Goal: Task Accomplishment & Management: Complete application form

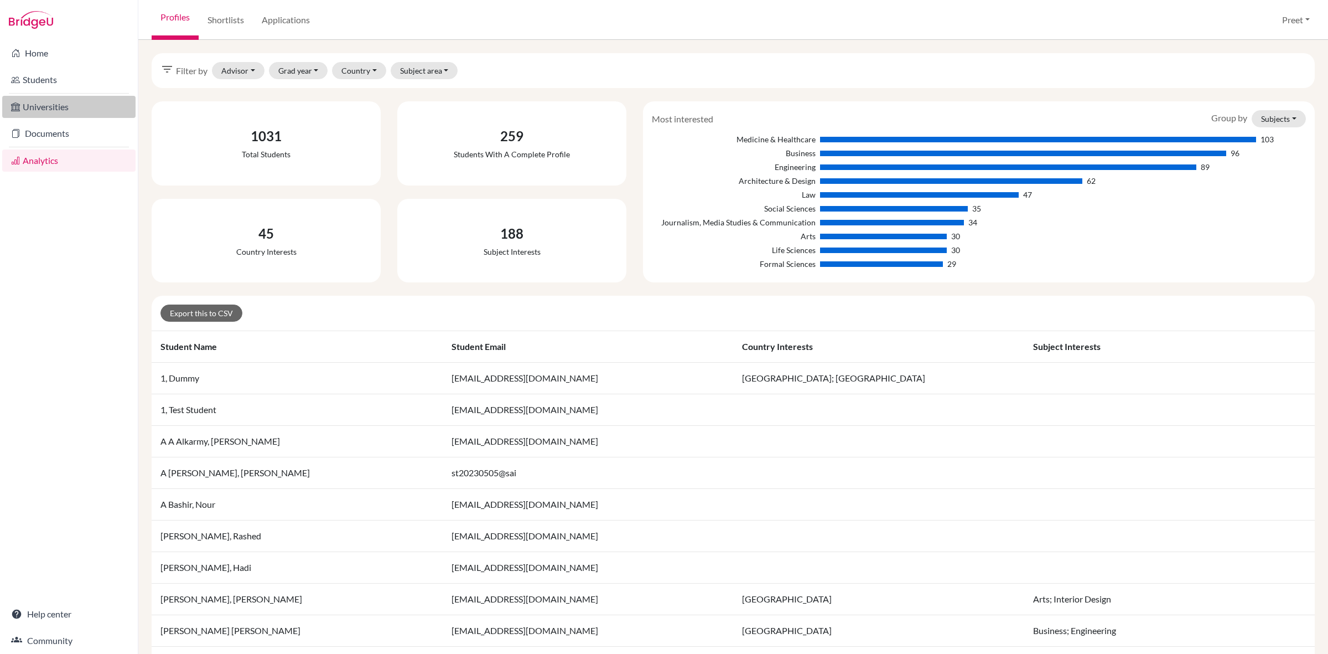
click at [72, 100] on link "Universities" at bounding box center [68, 107] width 133 height 22
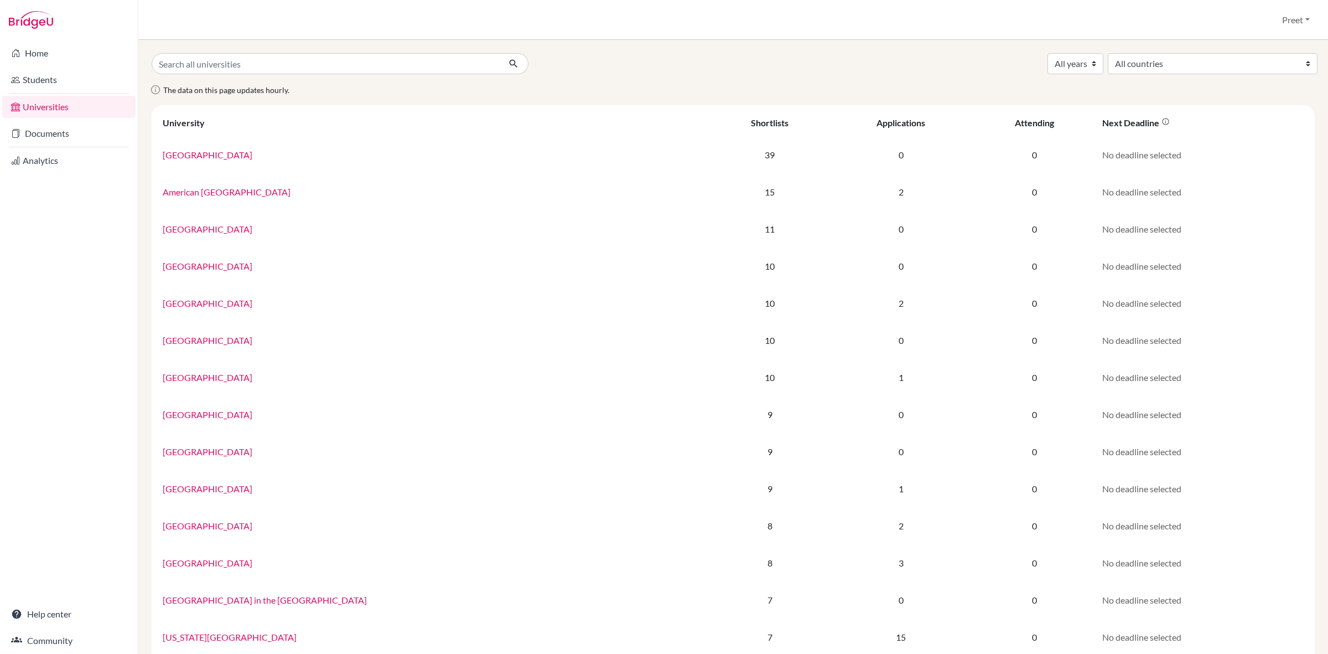
click at [71, 634] on link "Community" at bounding box center [68, 640] width 133 height 22
click at [98, 604] on link "Help center" at bounding box center [68, 614] width 133 height 22
click at [50, 57] on link "Home" at bounding box center [68, 53] width 133 height 22
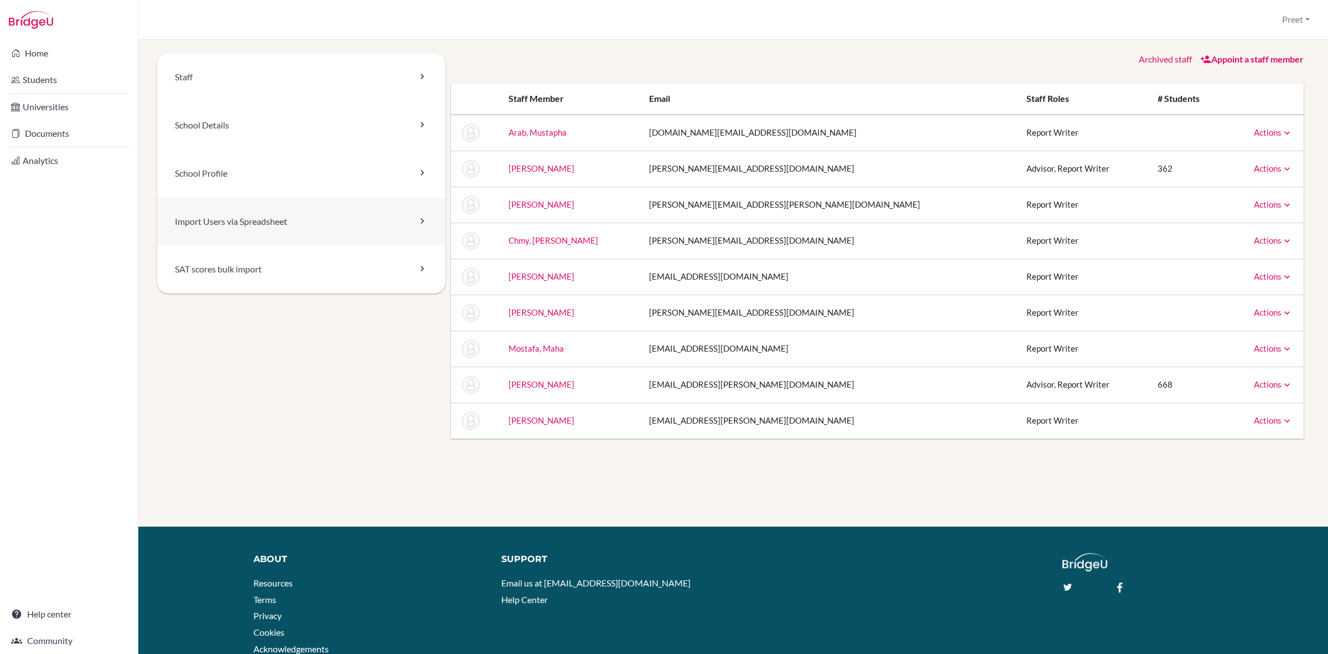
click at [407, 230] on link "Import Users via Spreadsheet" at bounding box center [301, 222] width 288 height 48
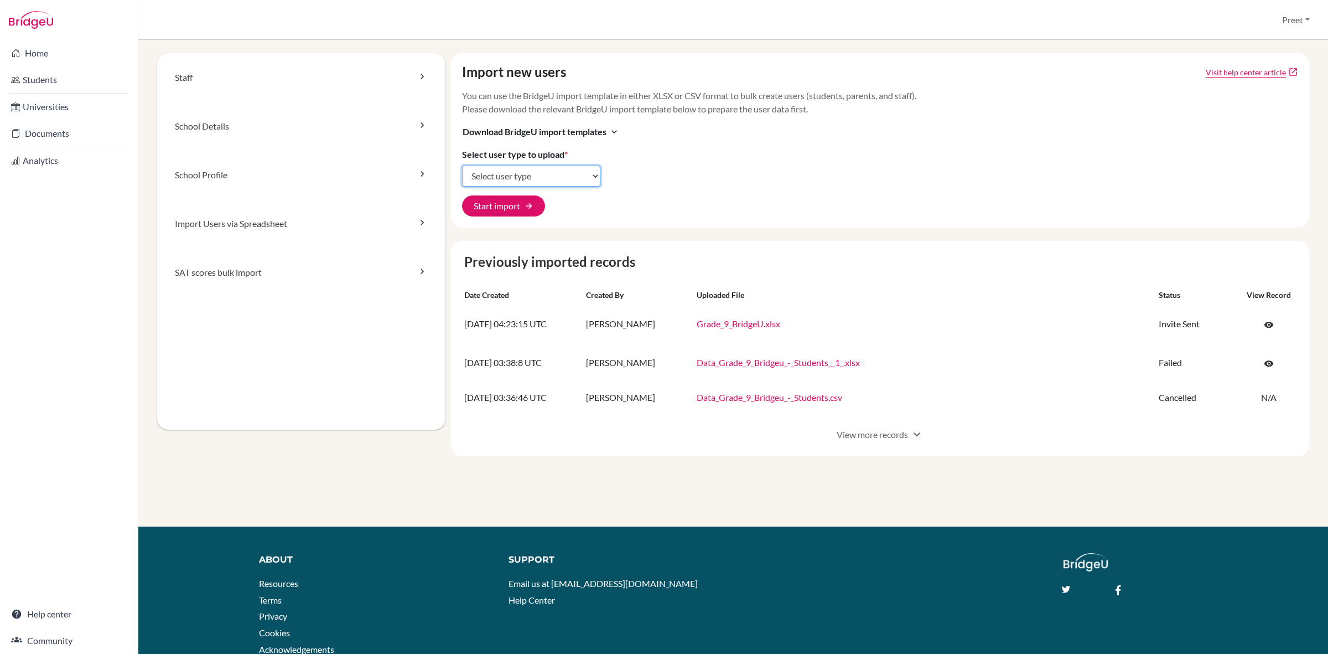
click at [504, 178] on select "Select user type Students Students and parents Parents Advisors Report writers" at bounding box center [531, 175] width 138 height 21
select select "students"
click at [462, 165] on select "Select user type Students Students and parents Parents Advisors Report writers" at bounding box center [531, 175] width 138 height 21
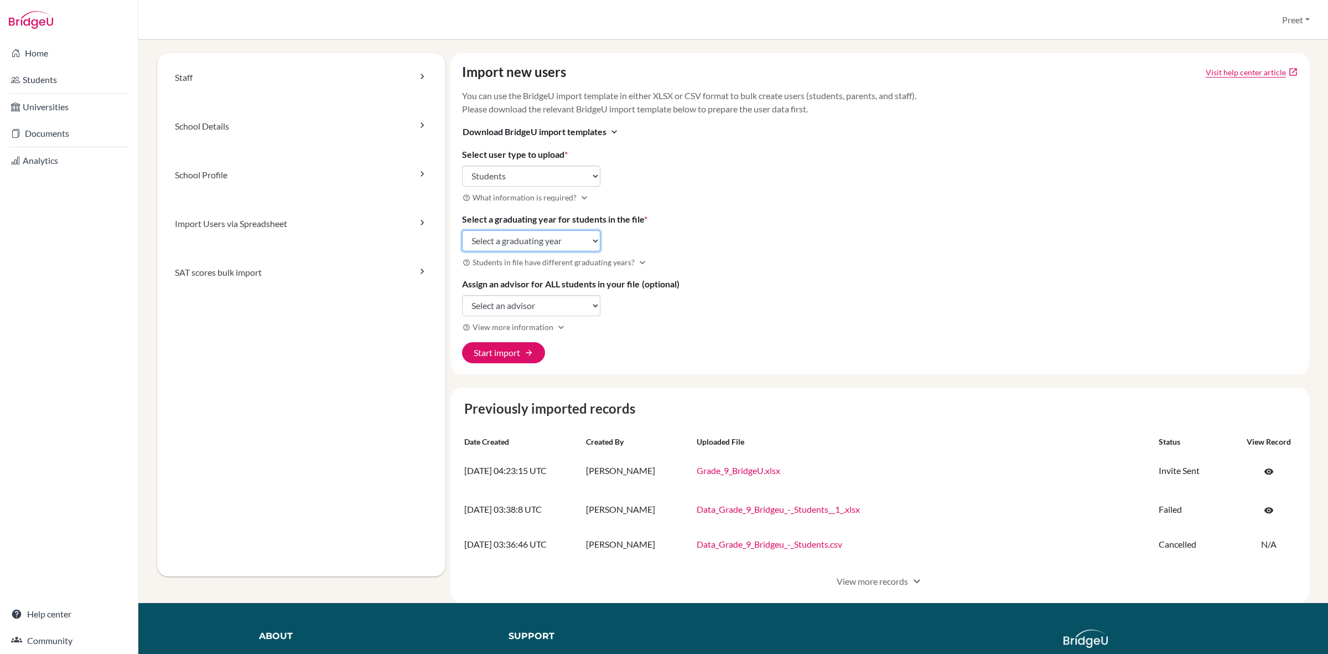
click at [516, 247] on select "Select a graduating year [DATE] 2025 2026 2027 2028 2029" at bounding box center [531, 240] width 138 height 21
select select "2029"
click at [462, 230] on select "Select a graduating year 2024 2025 2026 2027 2028 2029" at bounding box center [531, 240] width 138 height 21
click at [509, 305] on select "Select an advisor Sally Attar Preet Sahota" at bounding box center [531, 305] width 138 height 21
select select "428173"
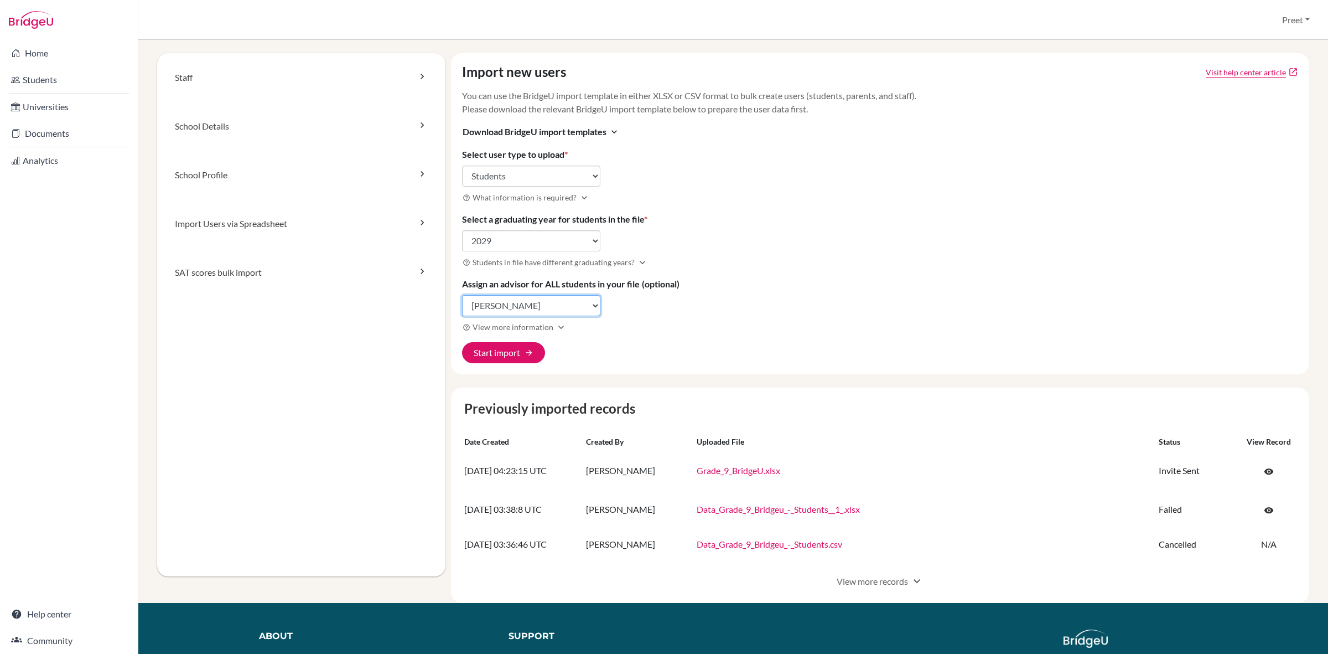
click at [462, 296] on select "Select an advisor [PERSON_NAME] [PERSON_NAME]" at bounding box center [531, 305] width 138 height 21
click at [519, 353] on button "Start import arrow_forward" at bounding box center [503, 352] width 83 height 21
click at [413, 227] on link "Import Users via Spreadsheet" at bounding box center [301, 223] width 288 height 49
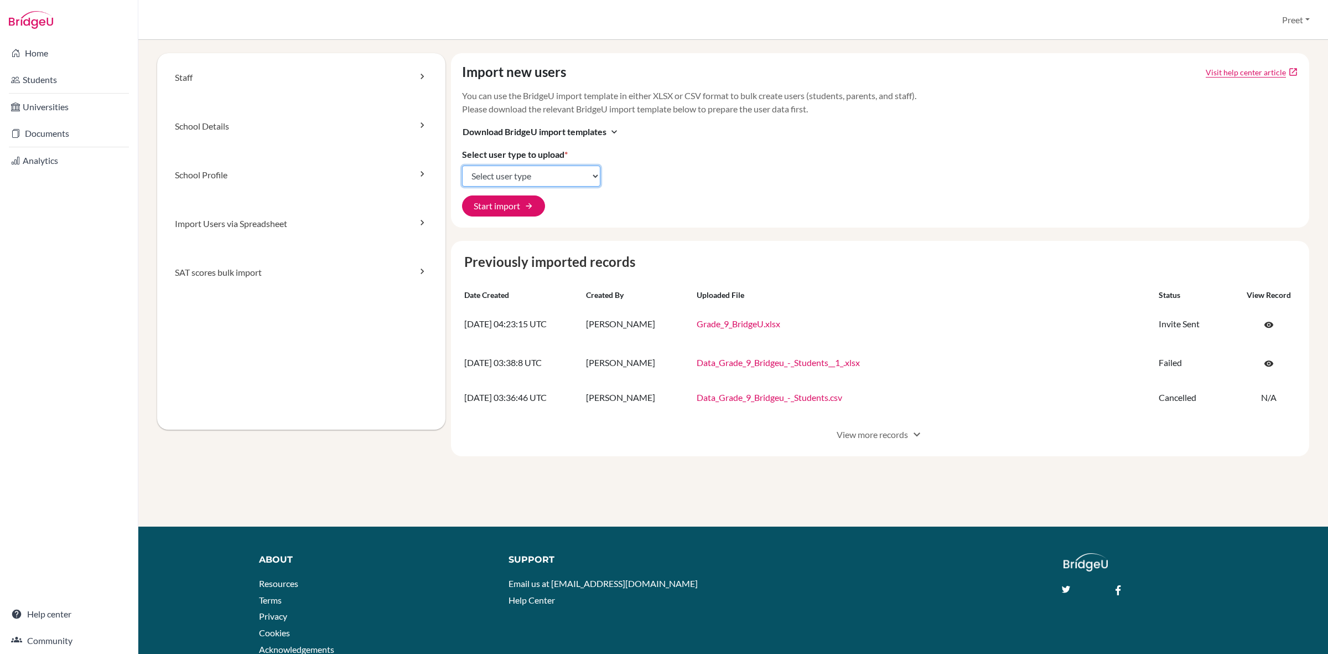
click at [559, 178] on select "Select user type Students Students and parents Parents Advisors Report writers" at bounding box center [531, 175] width 138 height 21
select select "students"
click at [462, 165] on select "Select user type Students Students and parents Parents Advisors Report writers" at bounding box center [531, 175] width 138 height 21
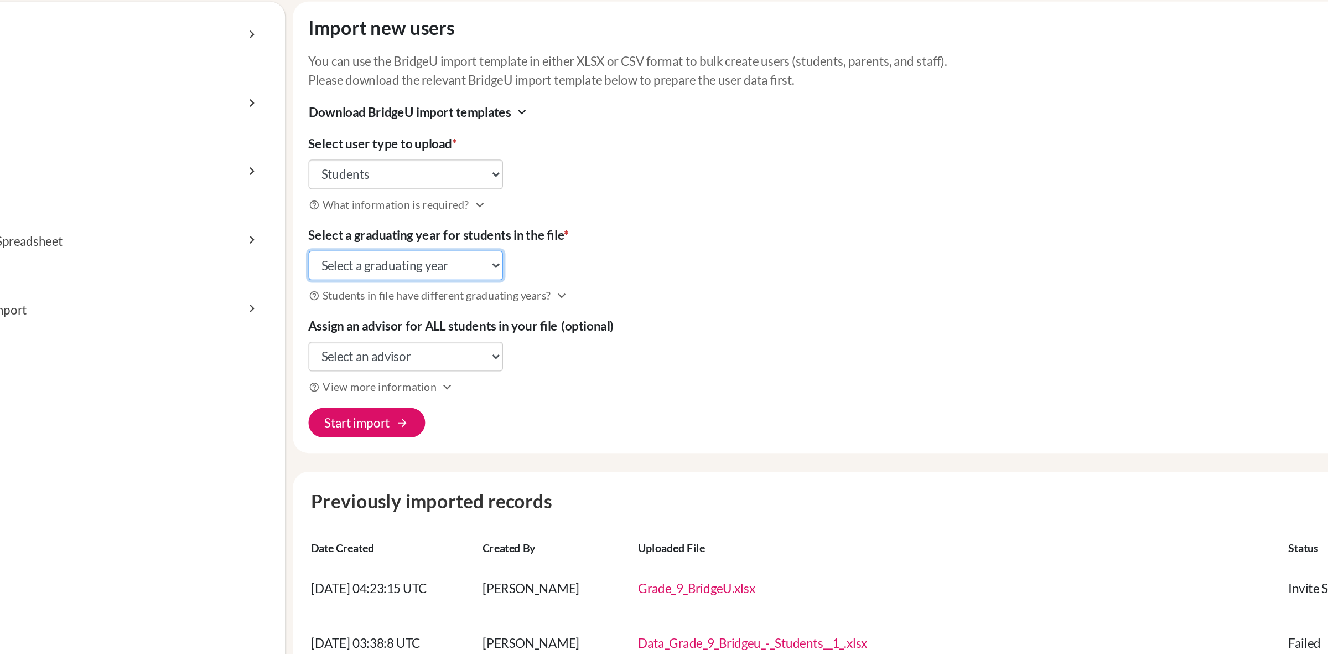
click at [552, 248] on select "Select a graduating year 2024 2025 2026 2027 2028 2029" at bounding box center [531, 240] width 138 height 21
select select "2029"
click at [462, 230] on select "Select a graduating year 2024 2025 2026 2027 2028 2029" at bounding box center [531, 240] width 138 height 21
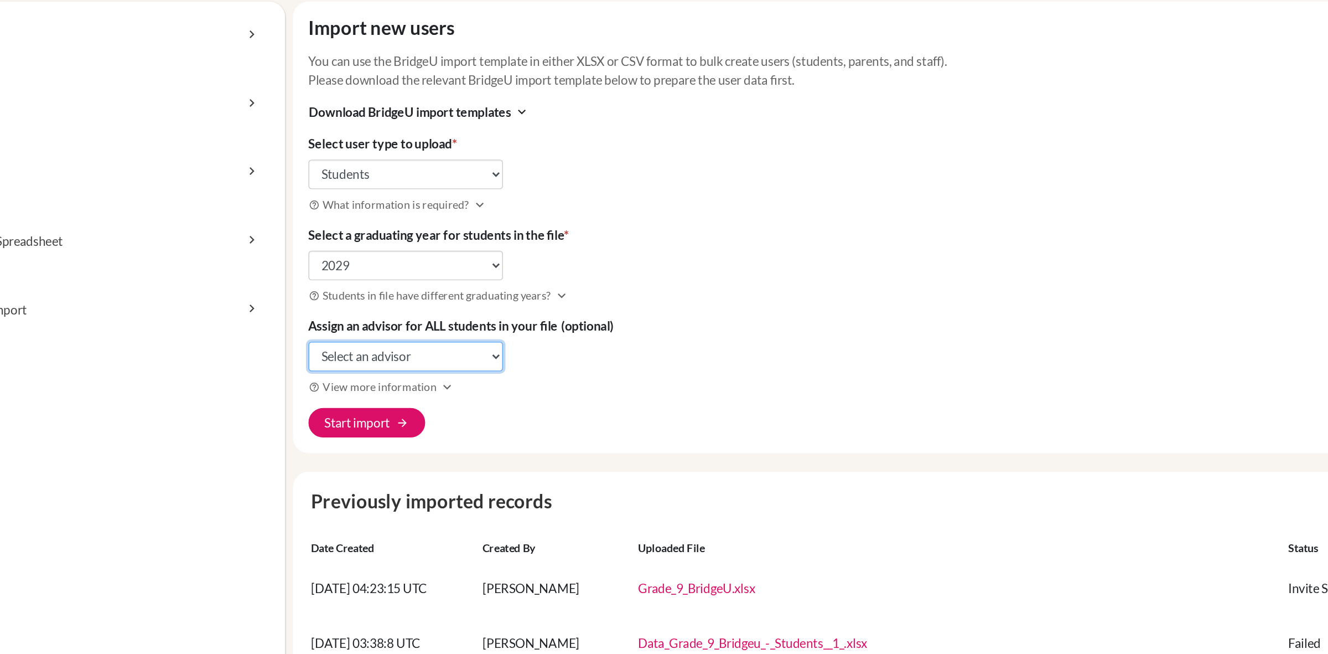
click at [535, 311] on select "Select an advisor Sally Attar Preet Sahota" at bounding box center [531, 305] width 138 height 21
select select "428173"
click at [462, 296] on select "Select an advisor [PERSON_NAME] [PERSON_NAME]" at bounding box center [531, 305] width 138 height 21
click at [502, 353] on button "Start import arrow_forward" at bounding box center [503, 352] width 83 height 21
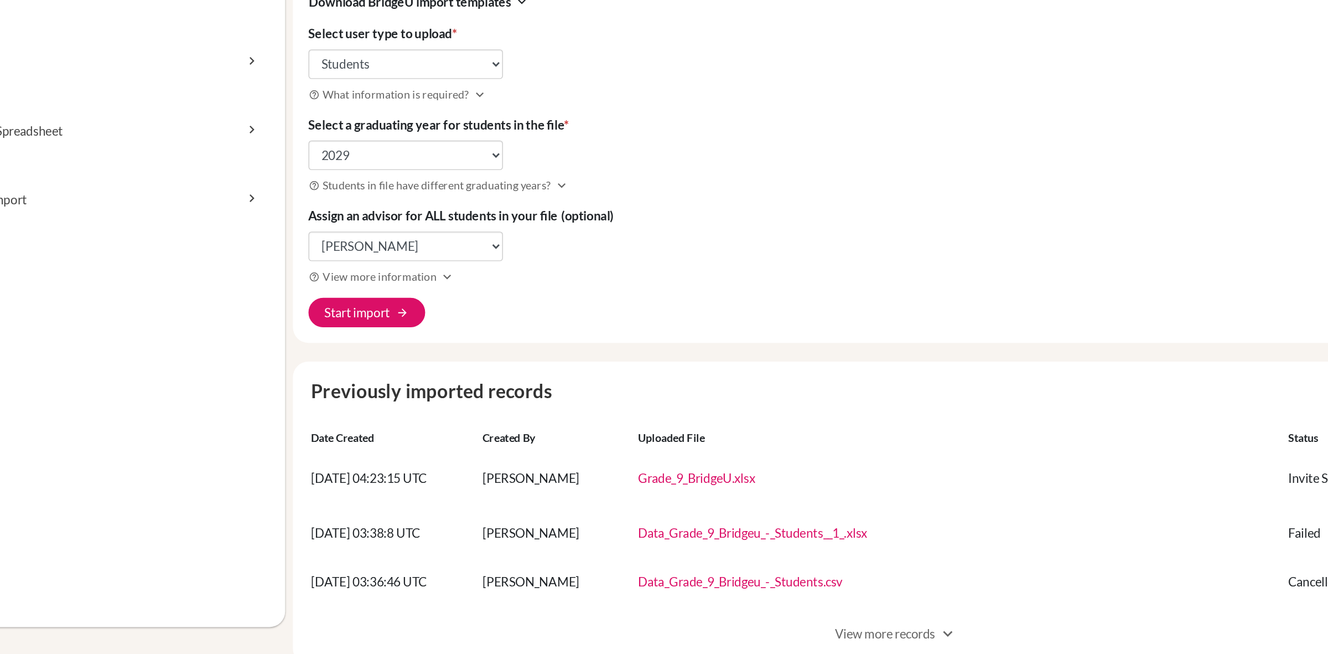
scroll to position [79, 0]
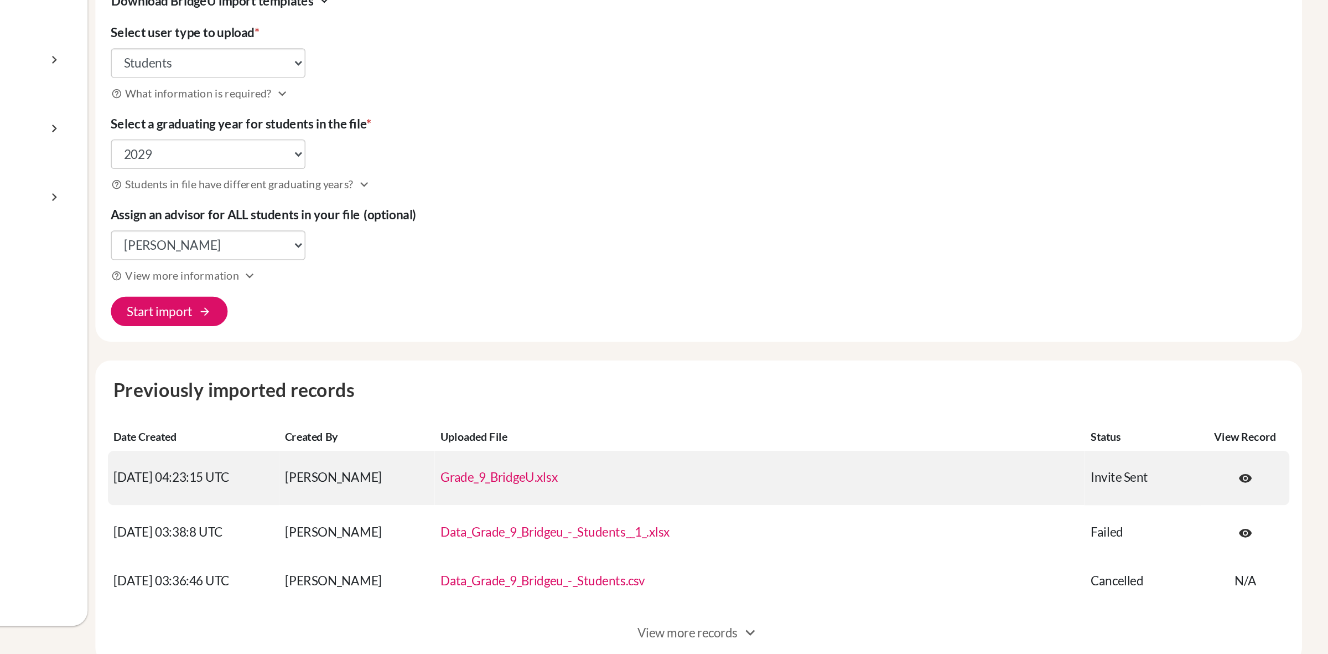
click at [759, 391] on link "Grade_9_BridgeU.xlsx" at bounding box center [739, 391] width 84 height 11
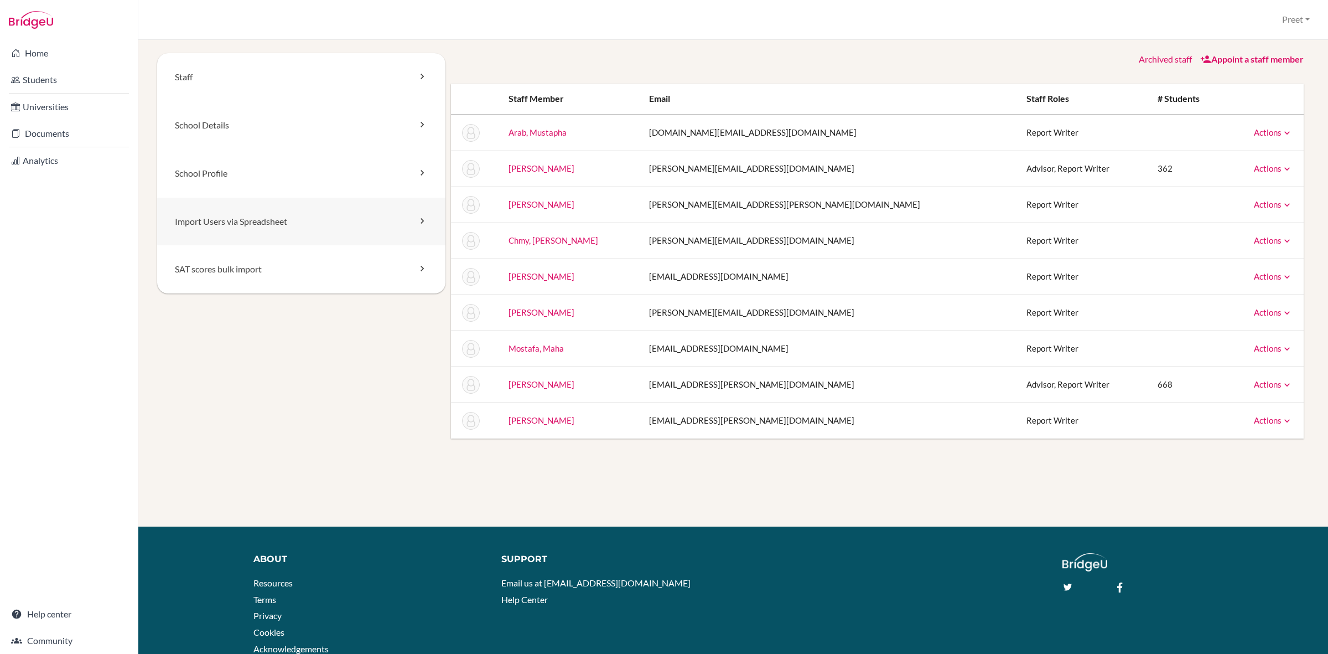
click at [314, 206] on link "Import Users via Spreadsheet" at bounding box center [301, 222] width 288 height 48
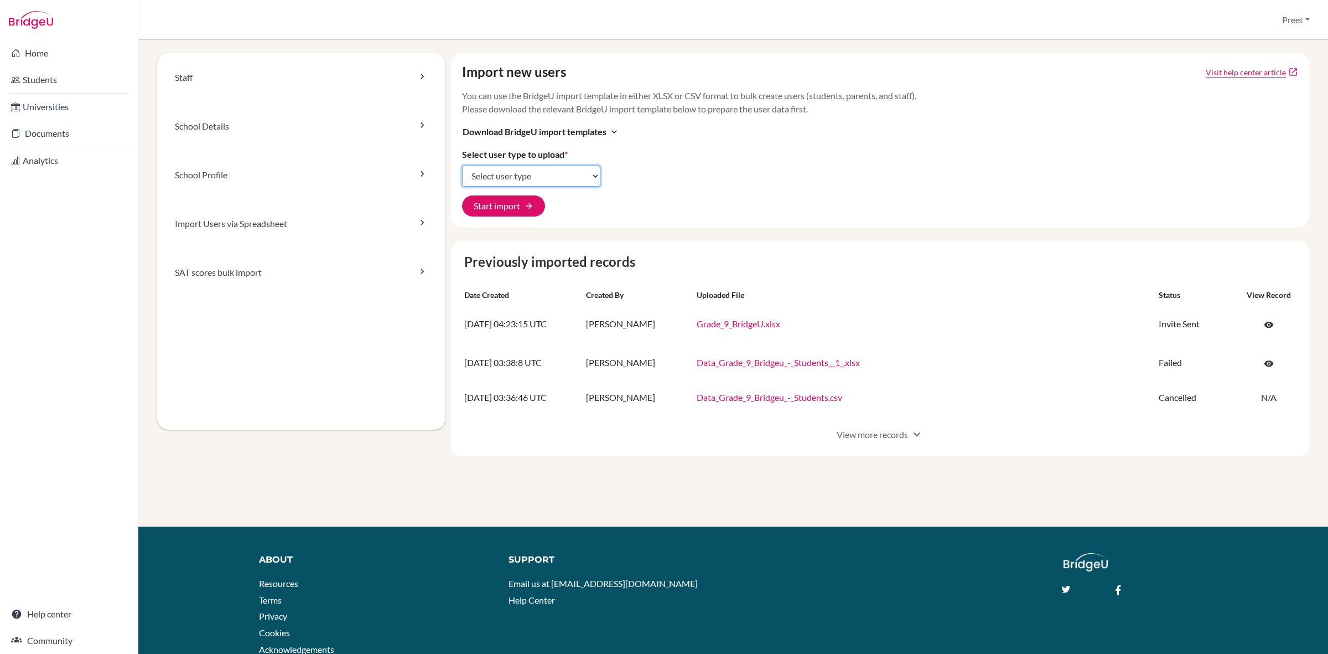
click at [551, 168] on select "Select user type Students Students and parents Parents Advisors Report writers" at bounding box center [531, 175] width 138 height 21
select select "students"
click at [462, 165] on select "Select user type Students Students and parents Parents Advisors Report writers" at bounding box center [531, 175] width 138 height 21
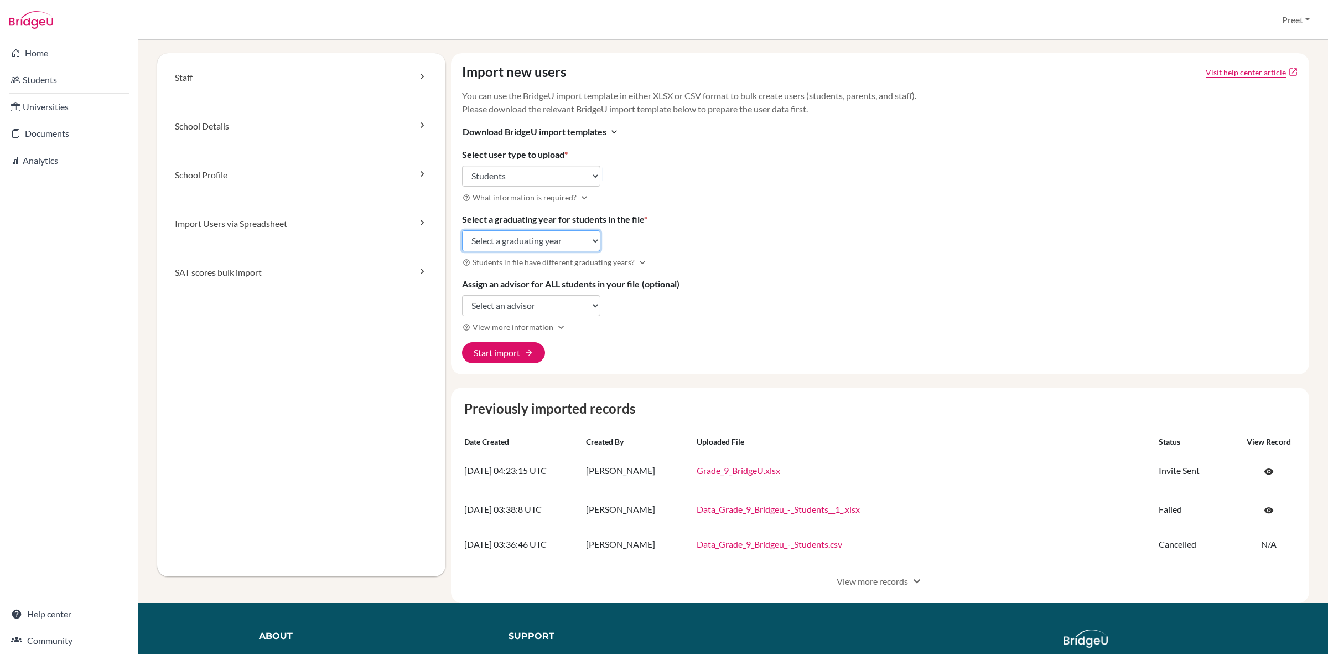
click at [516, 238] on select "Select a graduating year 2024 2025 2026 2027 2028 2029" at bounding box center [531, 240] width 138 height 21
select select "2029"
click at [462, 230] on select "Select a graduating year 2024 2025 2026 2027 2028 2029" at bounding box center [531, 240] width 138 height 21
click at [546, 310] on select "Select an advisor Sally Attar Preet Sahota" at bounding box center [531, 305] width 138 height 21
select select "428173"
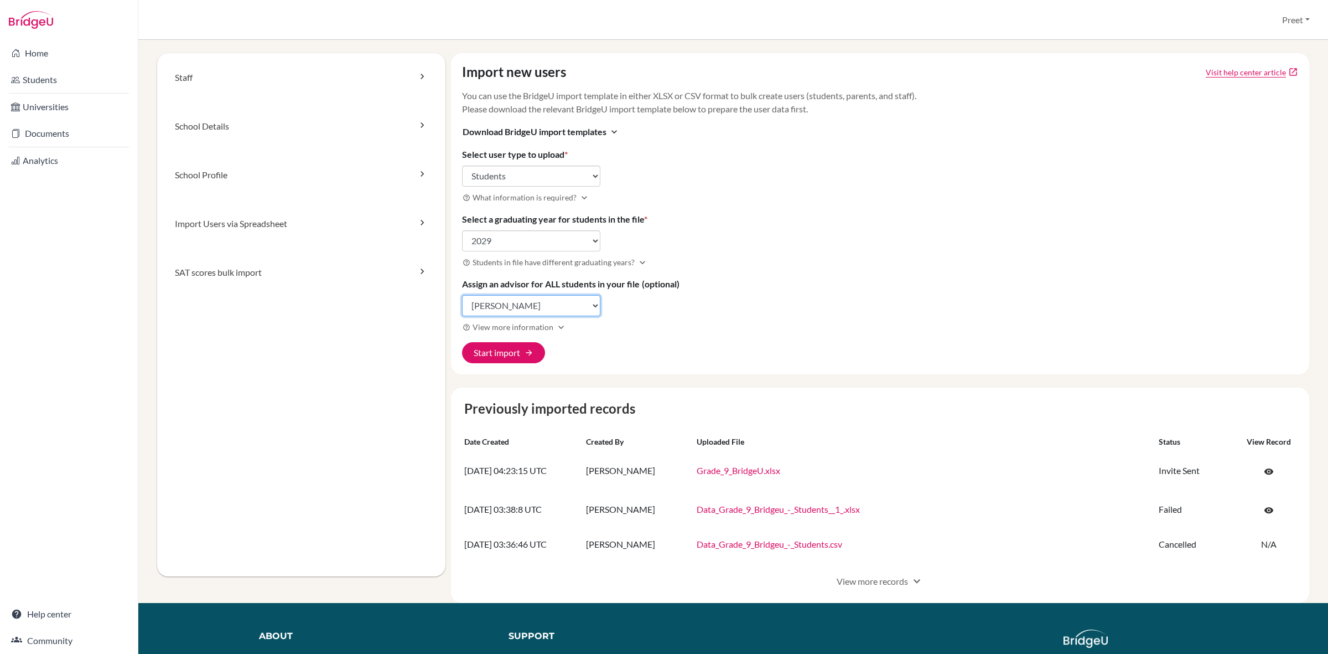
click at [462, 296] on select "Select an advisor Sally Attar Preet Sahota" at bounding box center [531, 305] width 138 height 21
click at [505, 354] on button "Start import arrow_forward" at bounding box center [503, 352] width 83 height 21
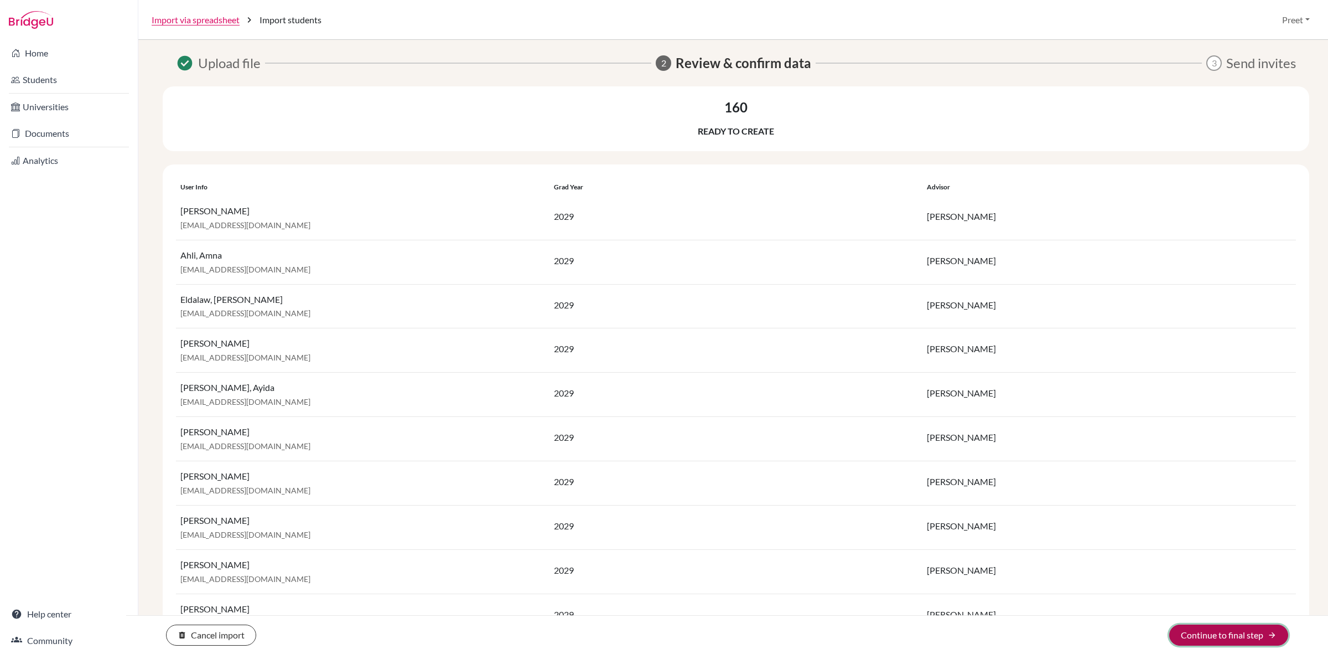
click at [1187, 638] on button "Continue to final step arrow_forward" at bounding box center [1228, 634] width 119 height 21
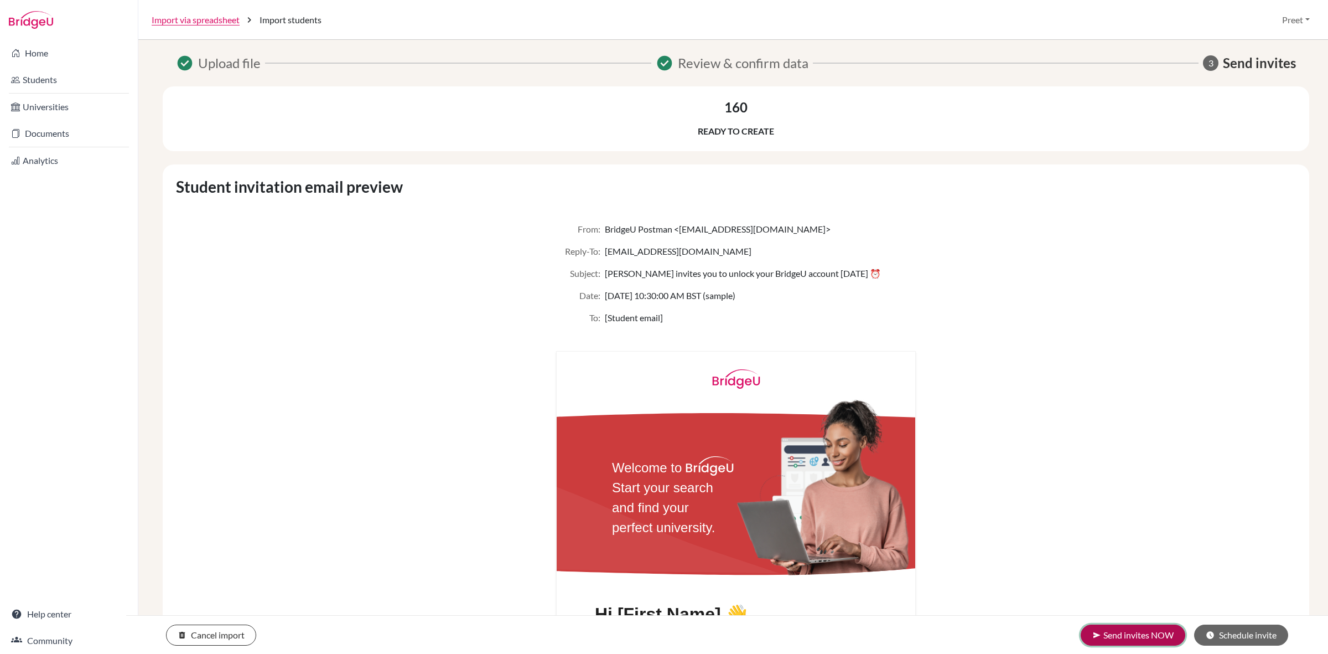
click at [1126, 637] on button "send Send invites NOW" at bounding box center [1133, 634] width 105 height 21
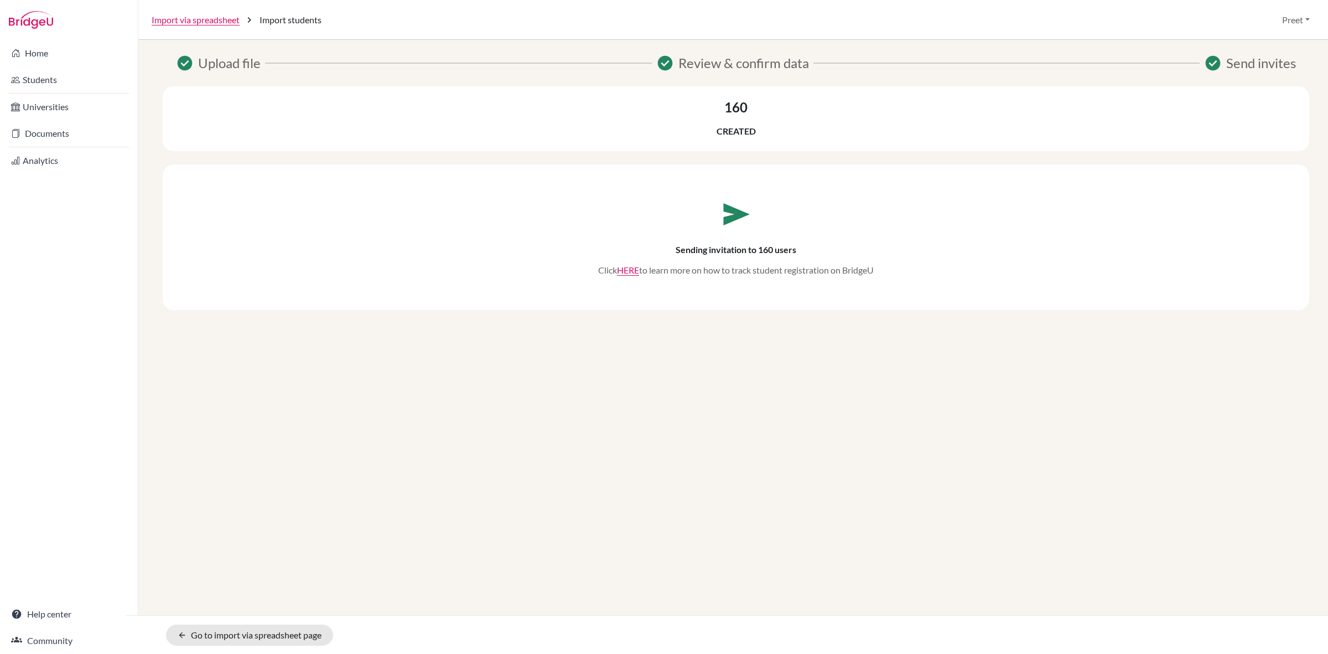
click at [732, 219] on span "send" at bounding box center [735, 214] width 33 height 33
click at [724, 247] on h6 "Sending invitation to 160 users" at bounding box center [736, 249] width 121 height 11
click at [700, 272] on p "Click HERE to learn more on how to track student registration on [GEOGRAPHIC_DA…" at bounding box center [736, 269] width 276 height 13
click at [635, 272] on link "HERE" at bounding box center [628, 270] width 22 height 11
